Goal: Navigation & Orientation: Find specific page/section

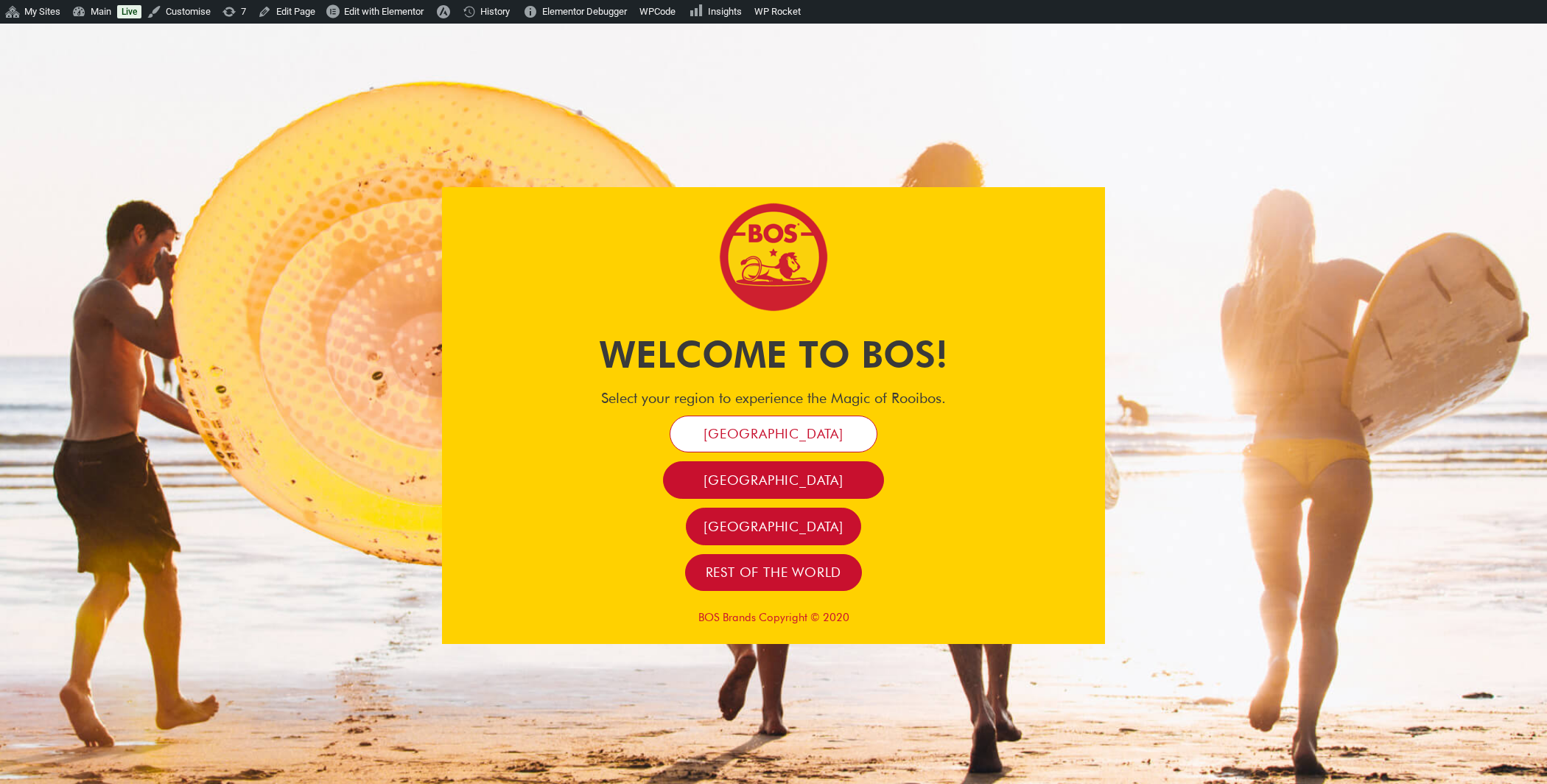
click at [754, 437] on span "[GEOGRAPHIC_DATA]" at bounding box center [774, 433] width 140 height 17
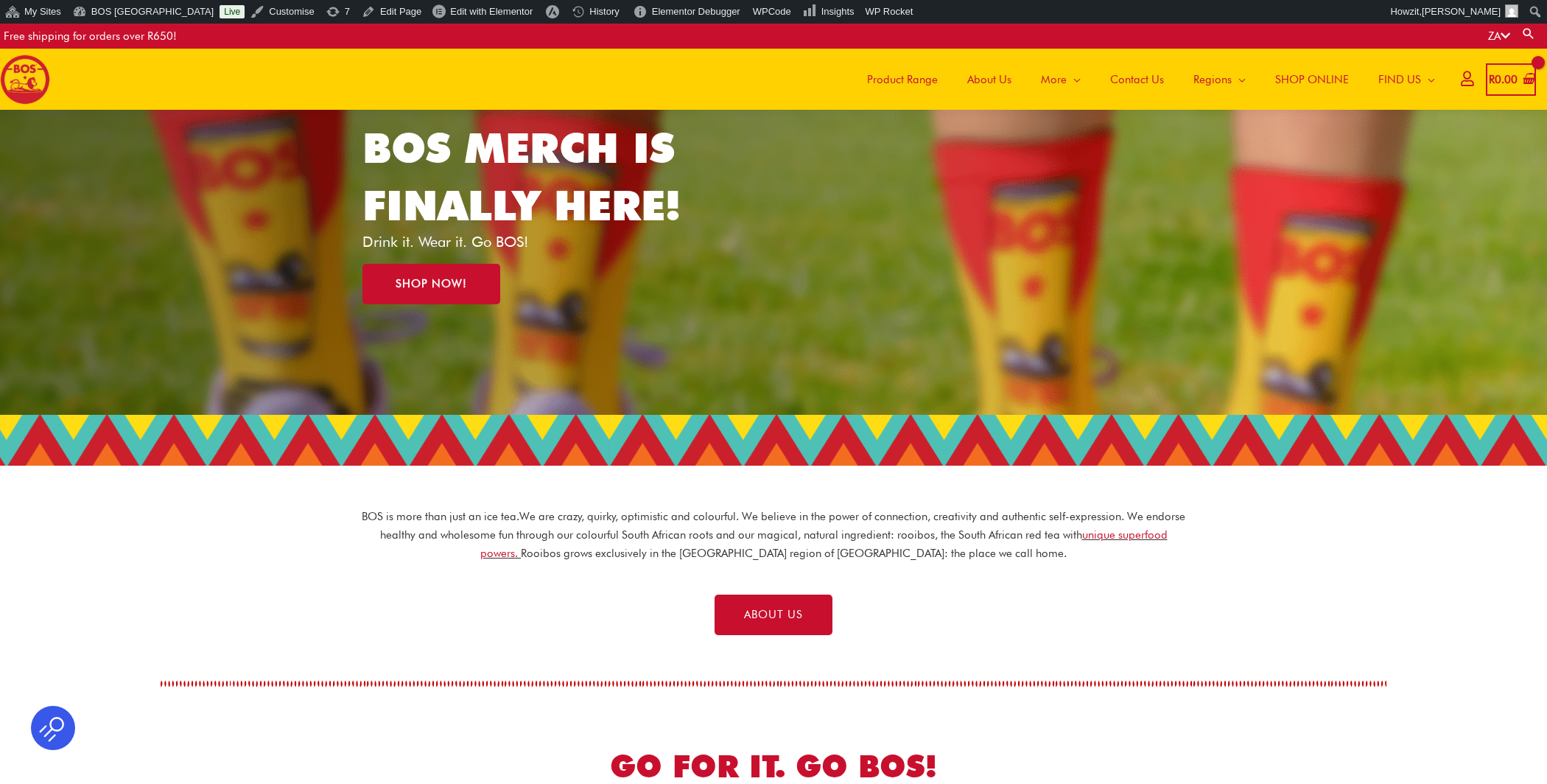
scroll to position [165, 0]
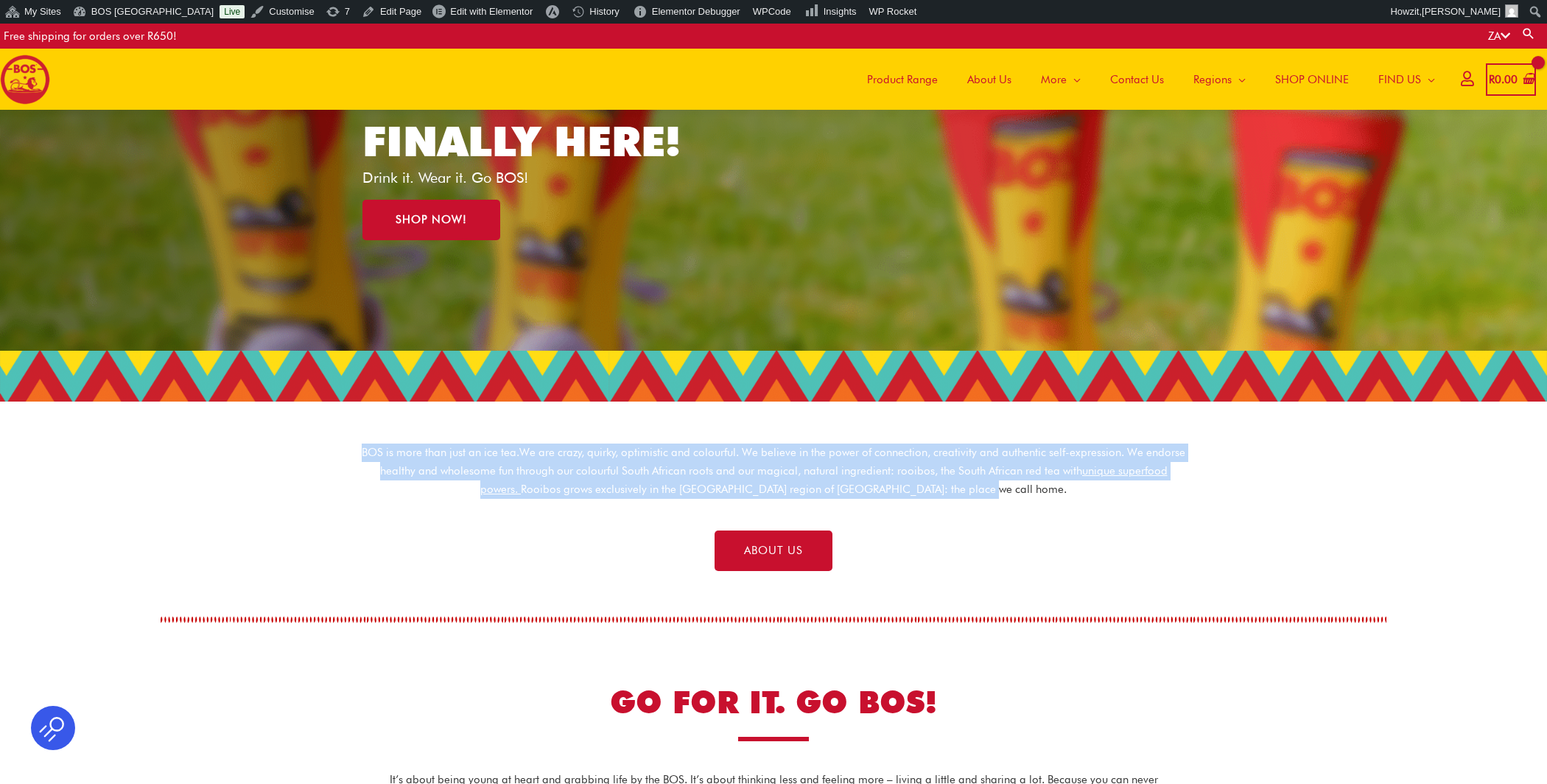
drag, startPoint x: 363, startPoint y: 449, endPoint x: 1073, endPoint y: 487, distance: 711.0
click at [1073, 487] on p "BOS is more than just an ice tea. We are crazy, quirky, optimistic and colourfu…" at bounding box center [774, 470] width 825 height 54
copy p "BOS is more than just an ice tea. We are crazy, quirky, optimistic and colourfu…"
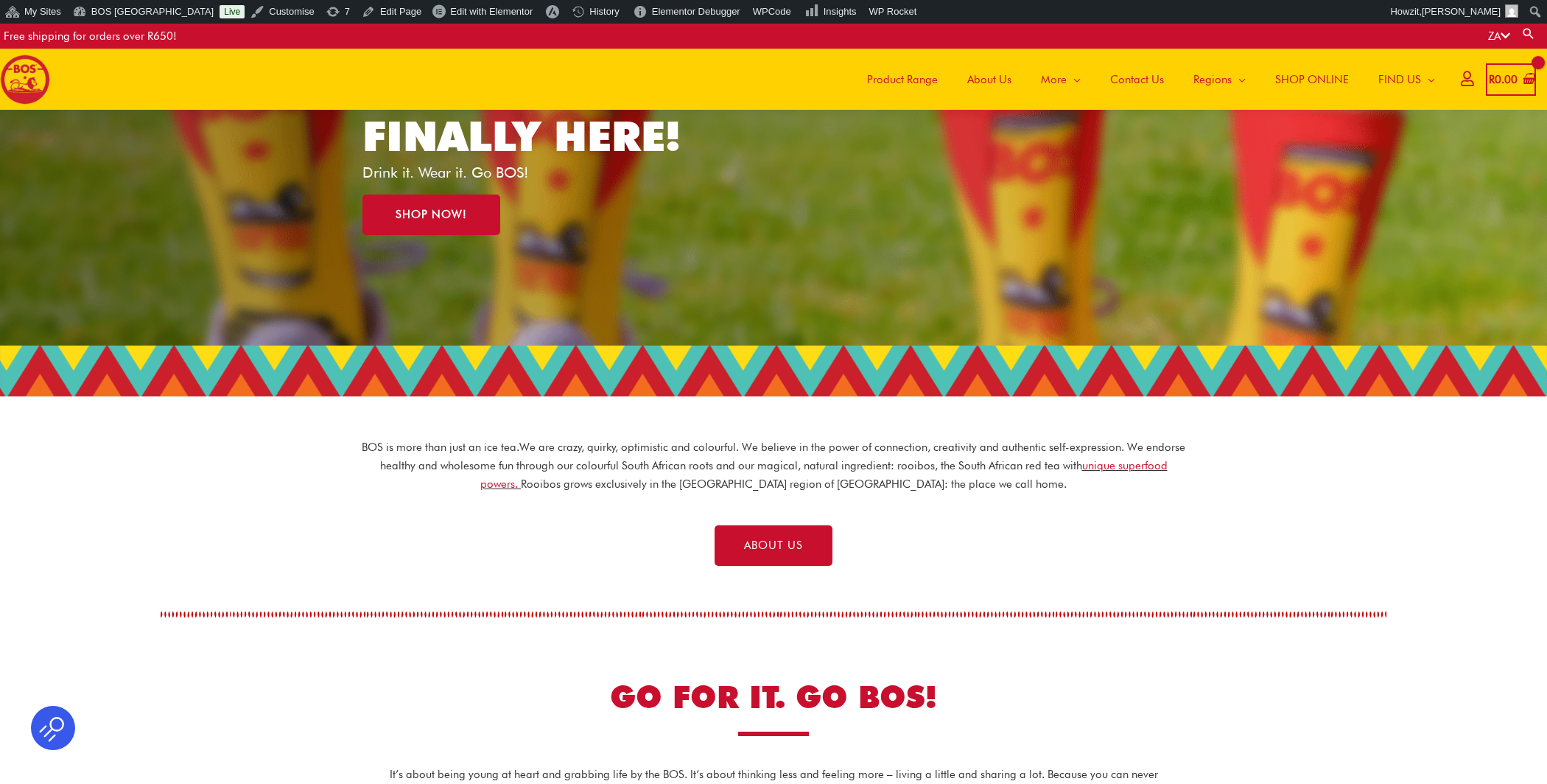
click at [371, 551] on div "ABOUT US" at bounding box center [774, 546] width 1532 height 41
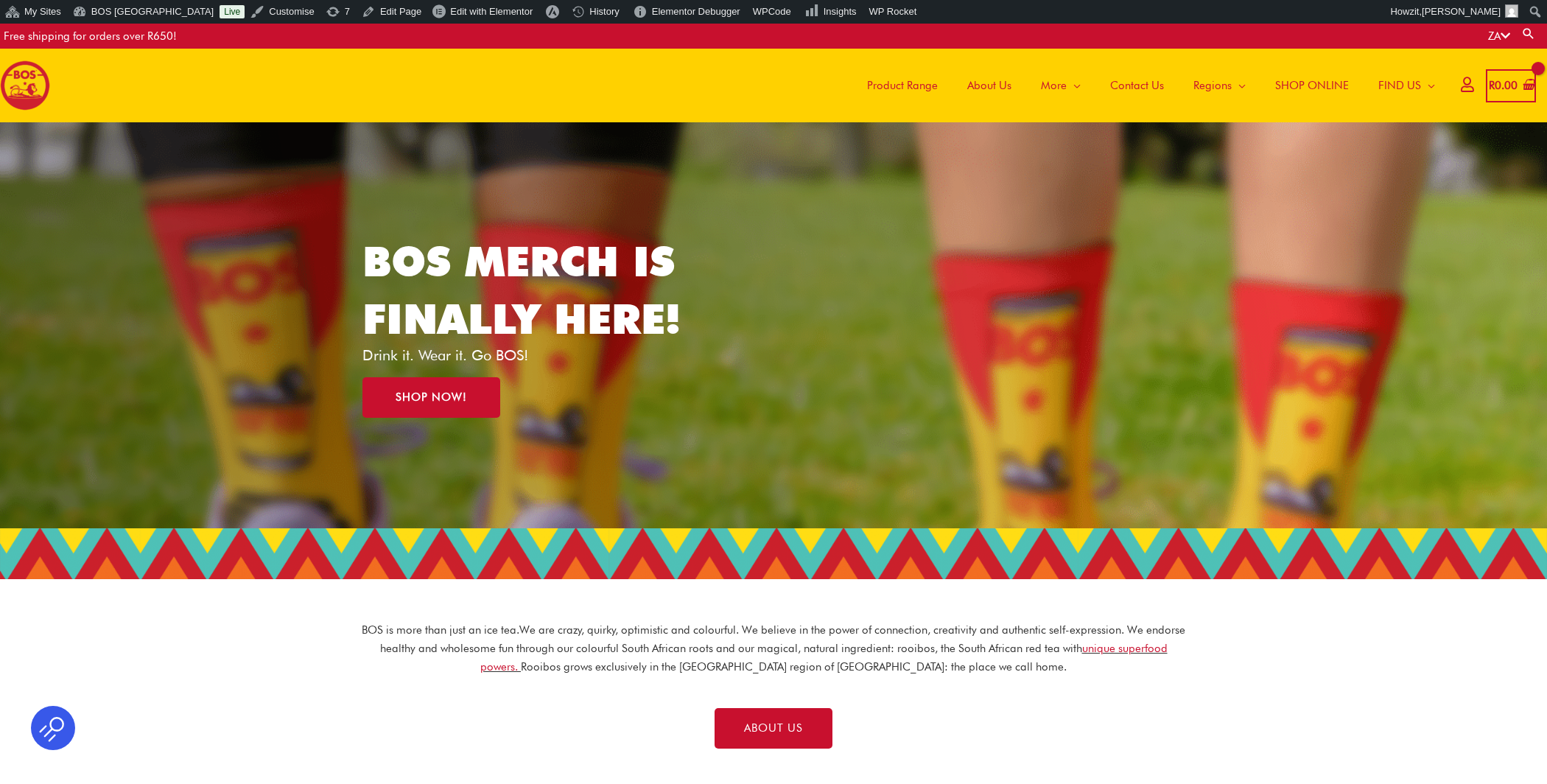
scroll to position [0, 0]
click at [1308, 82] on span "SHOP ONLINE" at bounding box center [1312, 85] width 74 height 45
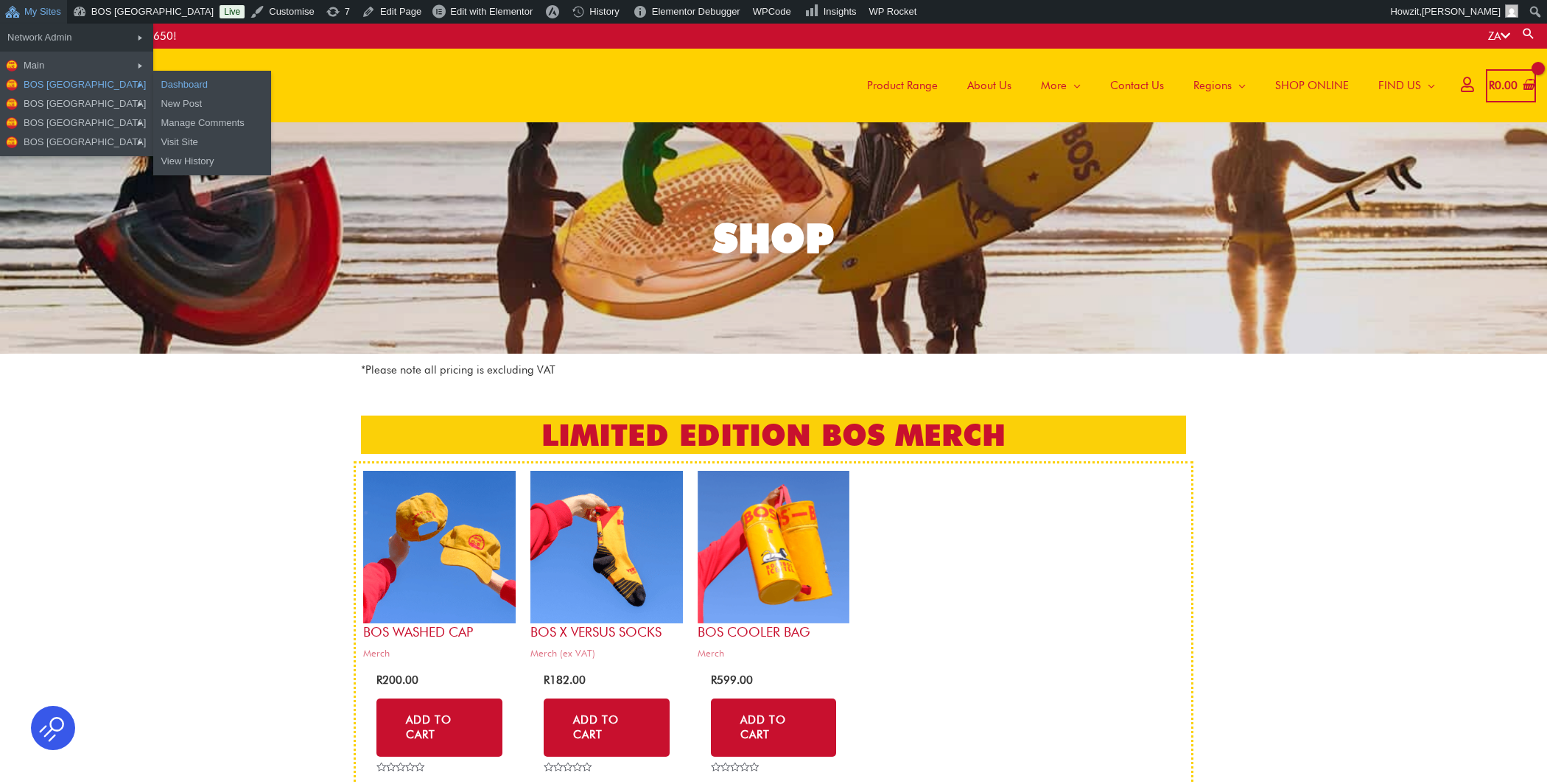
click at [156, 86] on link "Dashboard" at bounding box center [212, 85] width 118 height 19
